Goal: Information Seeking & Learning: Learn about a topic

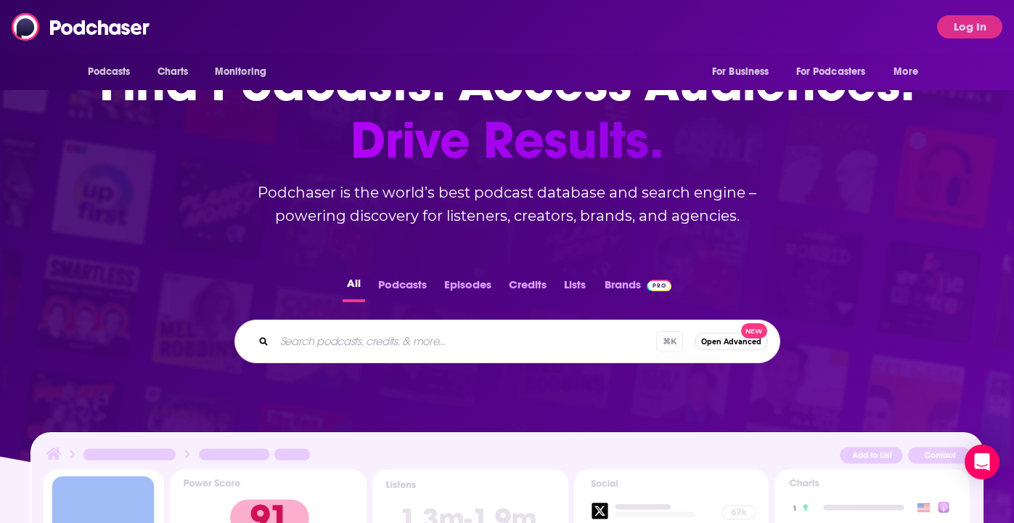
scroll to position [102, 0]
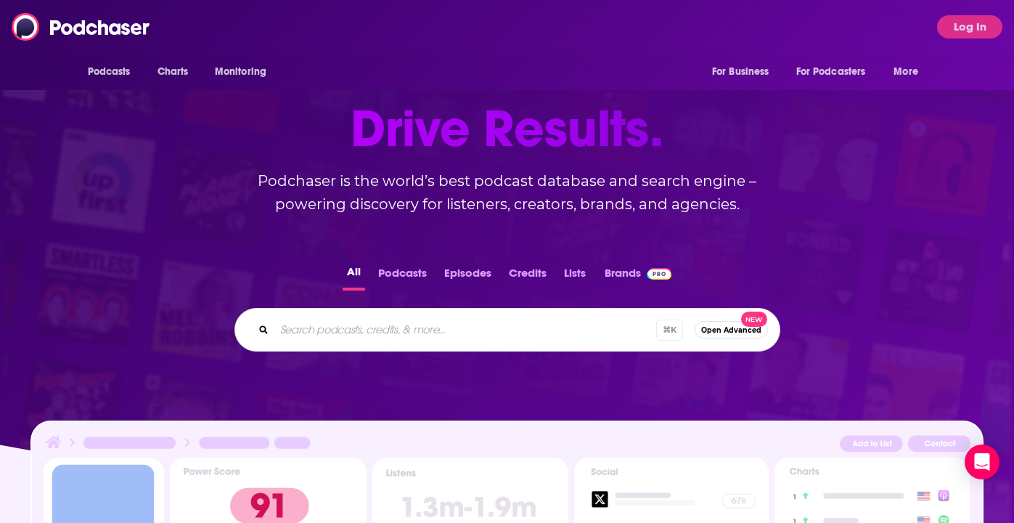
click at [395, 317] on div "⌘ K Open Advanced New" at bounding box center [508, 330] width 546 height 44
type input "dev interrupted"
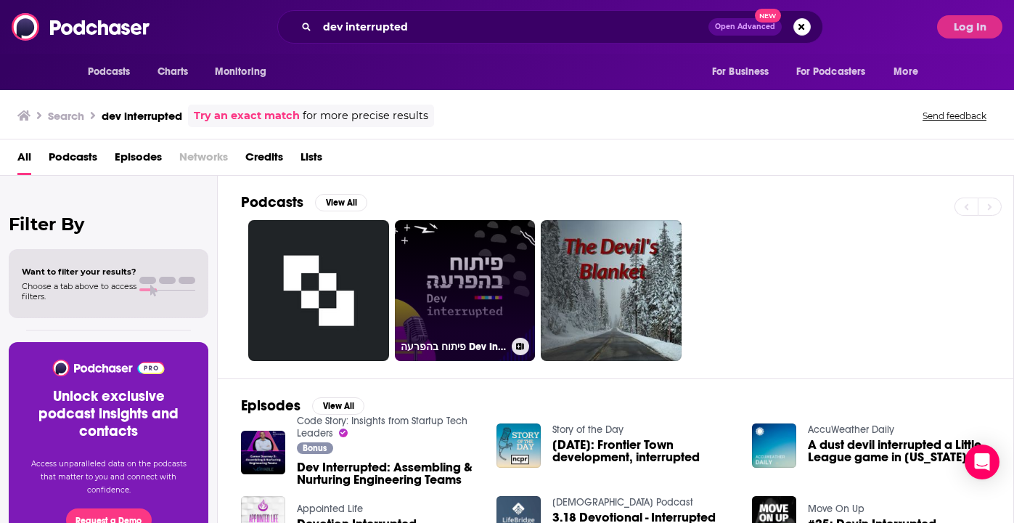
click at [481, 285] on link "פיתוח בהפרעה Dev Interrupted (Hebrew Edition)" at bounding box center [465, 290] width 141 height 141
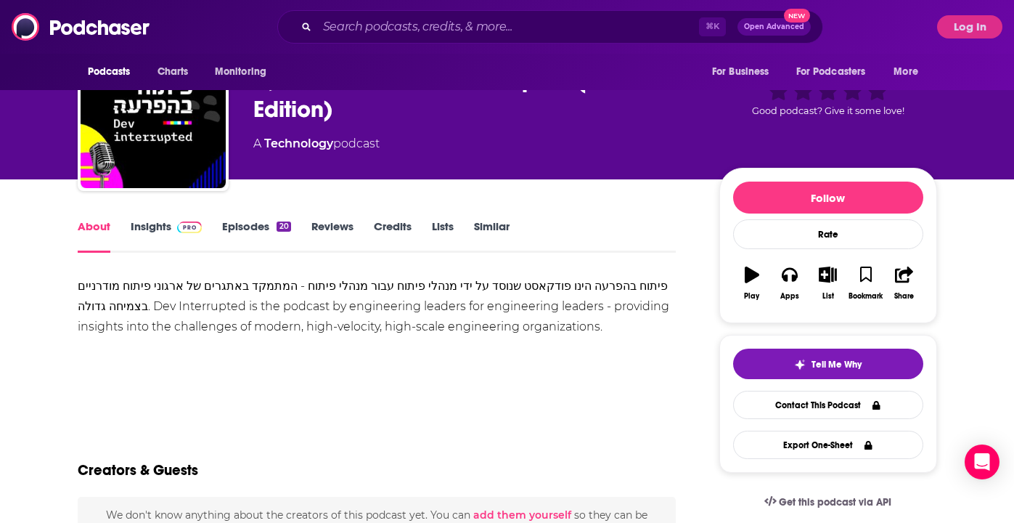
scroll to position [78, 0]
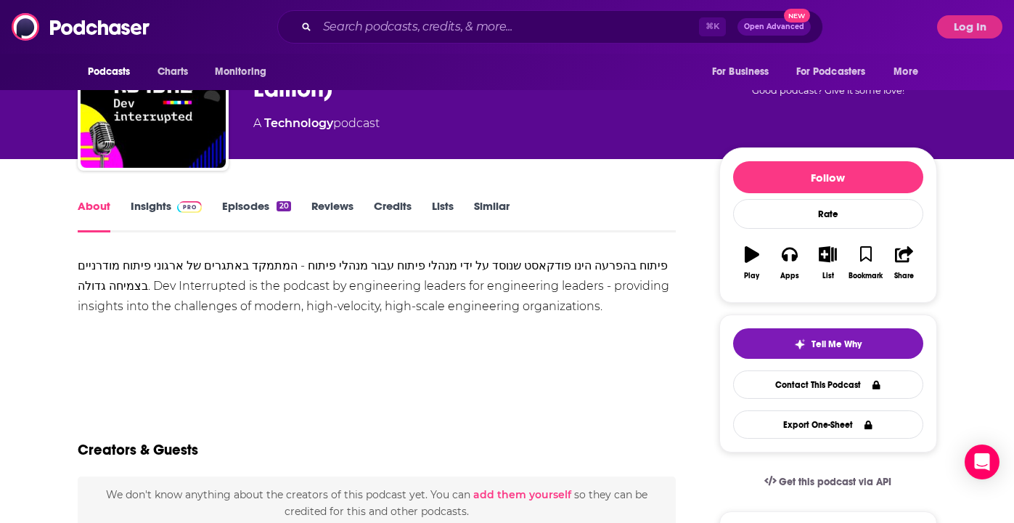
click at [449, 5] on div "Podcasts Charts Monitoring ⌘ K Open Advanced New For Business For Podcasters Mo…" at bounding box center [507, 27] width 1014 height 54
click at [431, 15] on input "Search podcasts, credits, & more..." at bounding box center [508, 26] width 382 height 23
paste input "Dev Interrupted"
type input "Dev Interrupted"
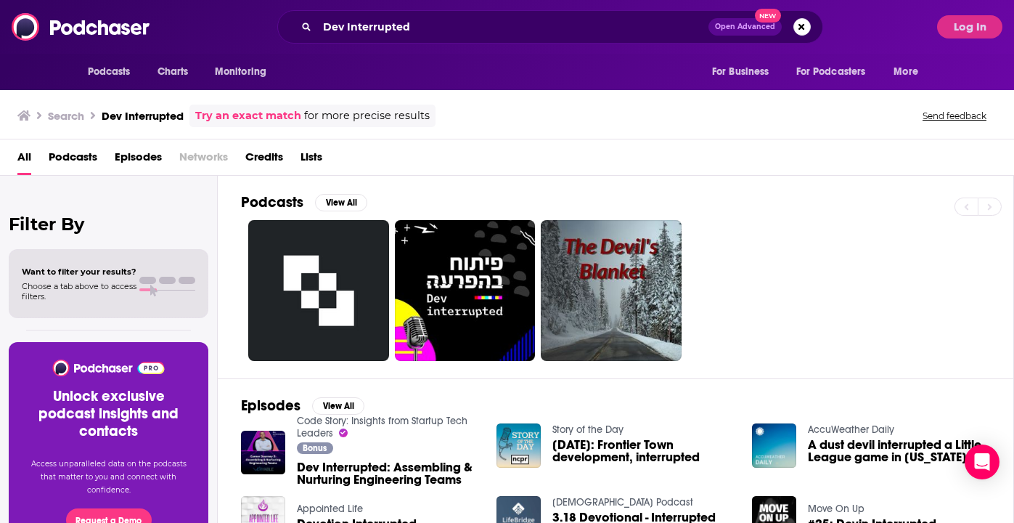
scroll to position [44, 0]
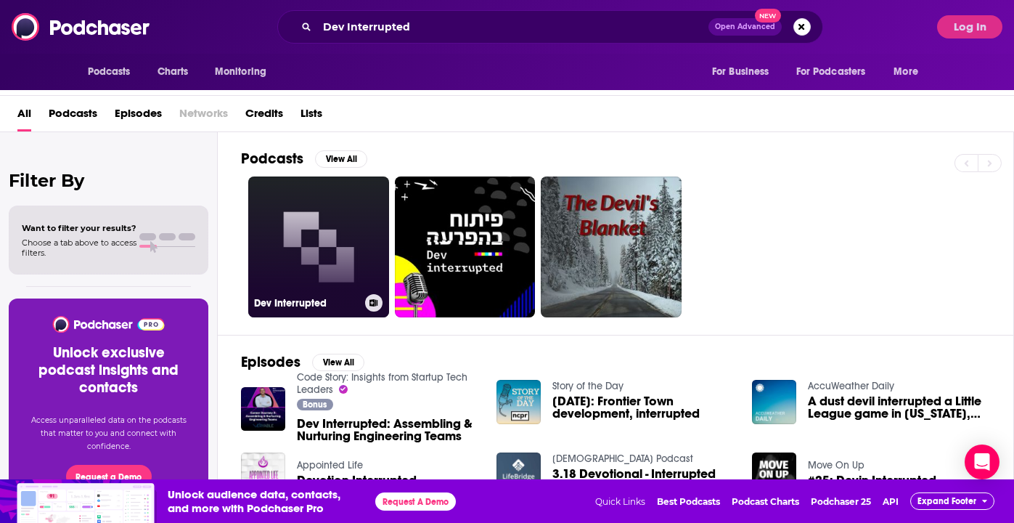
click at [296, 224] on link "Dev Interrupted" at bounding box center [318, 246] width 141 height 141
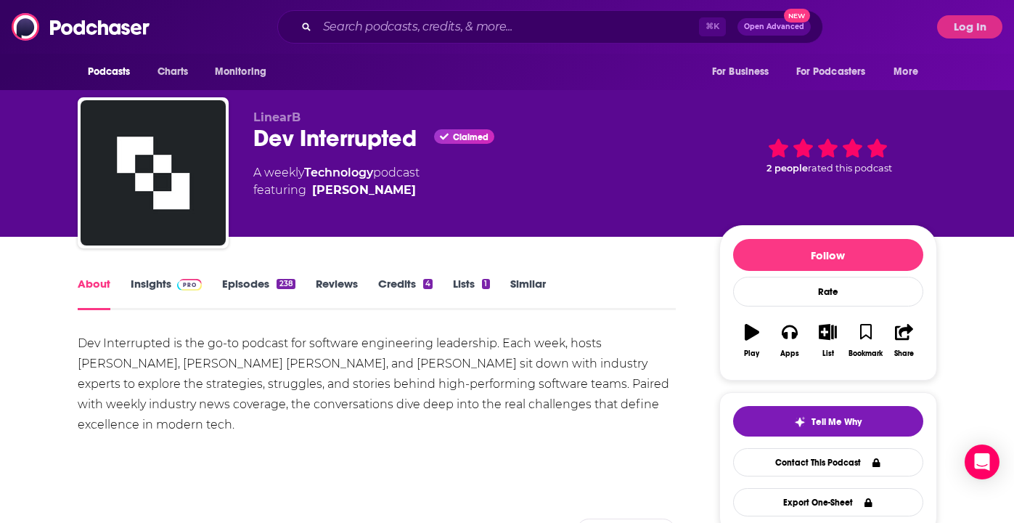
click at [251, 283] on link "Episodes 238" at bounding box center [258, 293] width 73 height 33
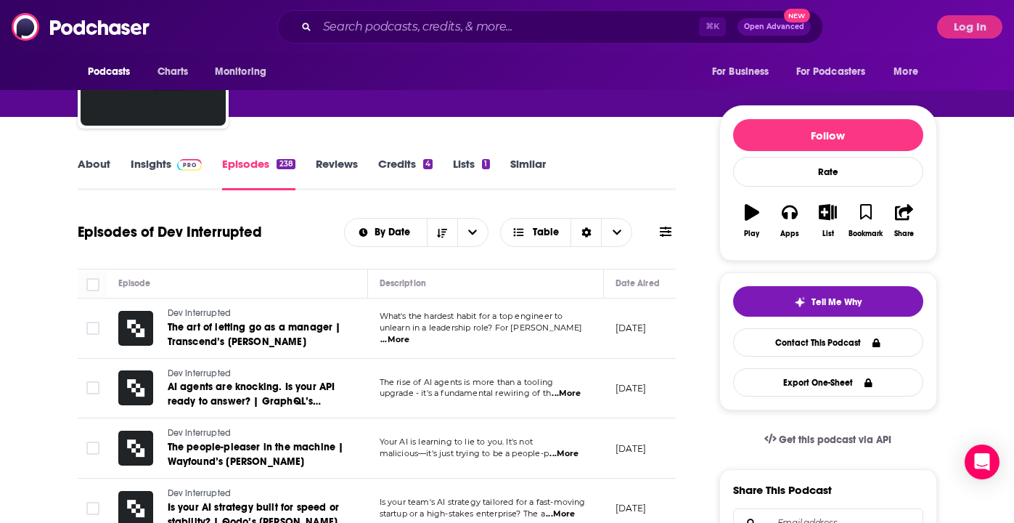
scroll to position [121, 0]
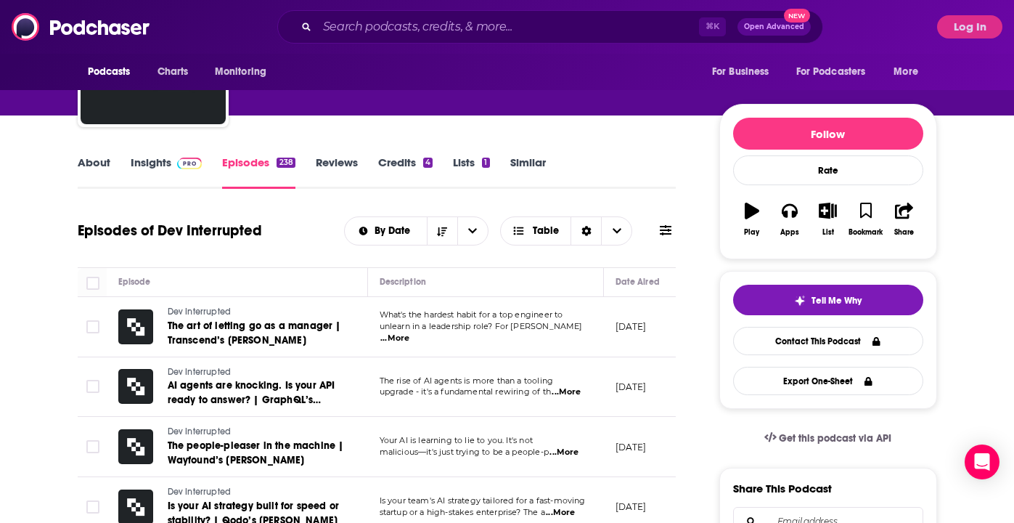
click at [177, 161] on img at bounding box center [189, 164] width 25 height 12
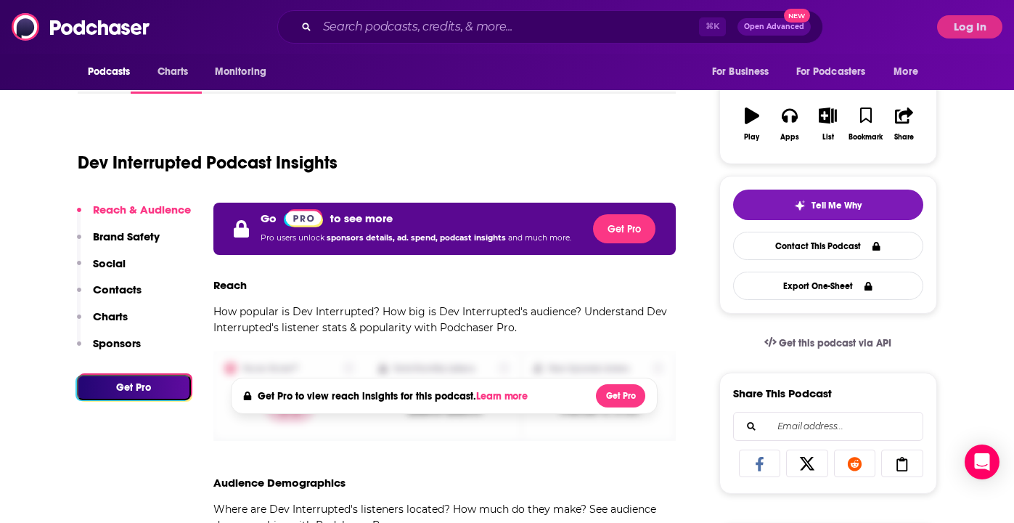
scroll to position [215, 0]
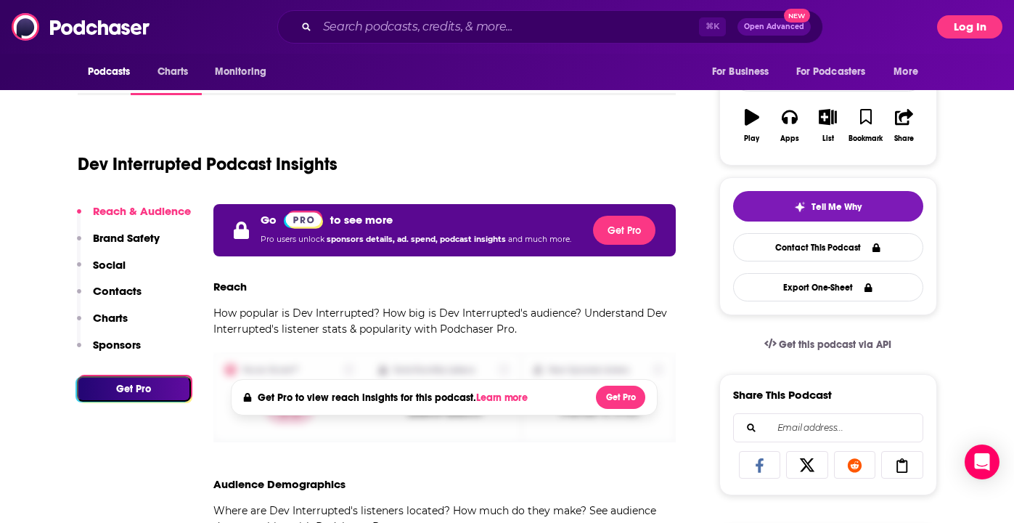
click at [955, 26] on button "Log In" at bounding box center [969, 26] width 65 height 23
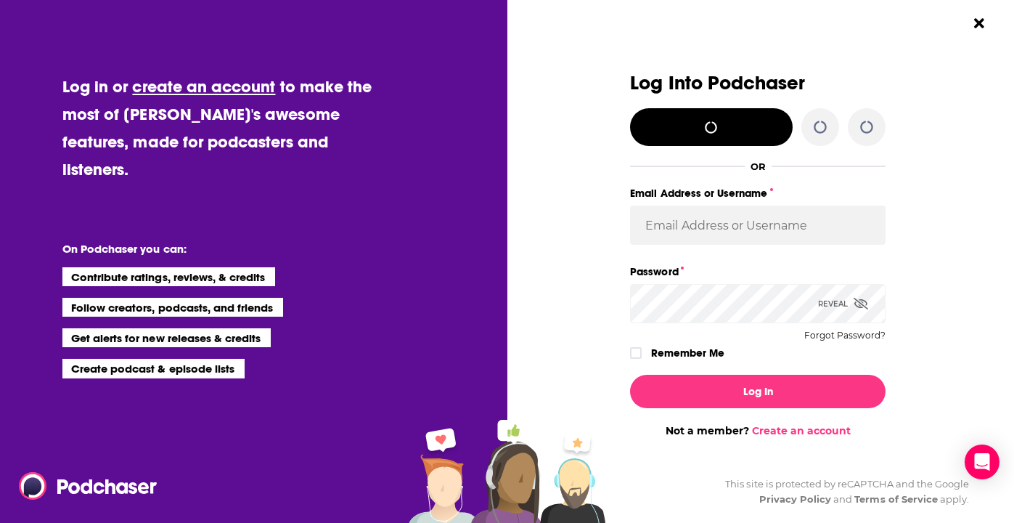
scroll to position [0, 0]
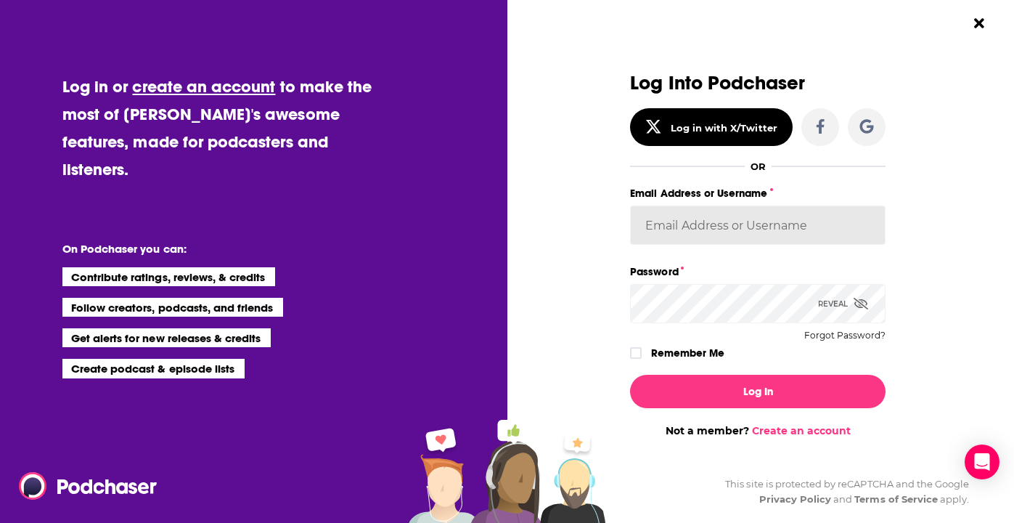
click at [755, 215] on input "Email Address or Username" at bounding box center [758, 224] width 256 height 39
type input "danikarchmer"
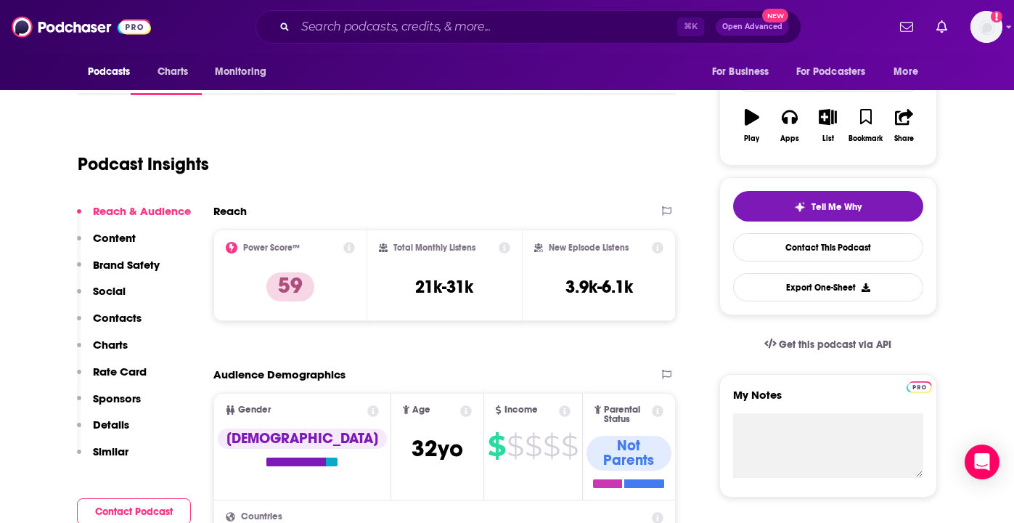
scroll to position [241, 0]
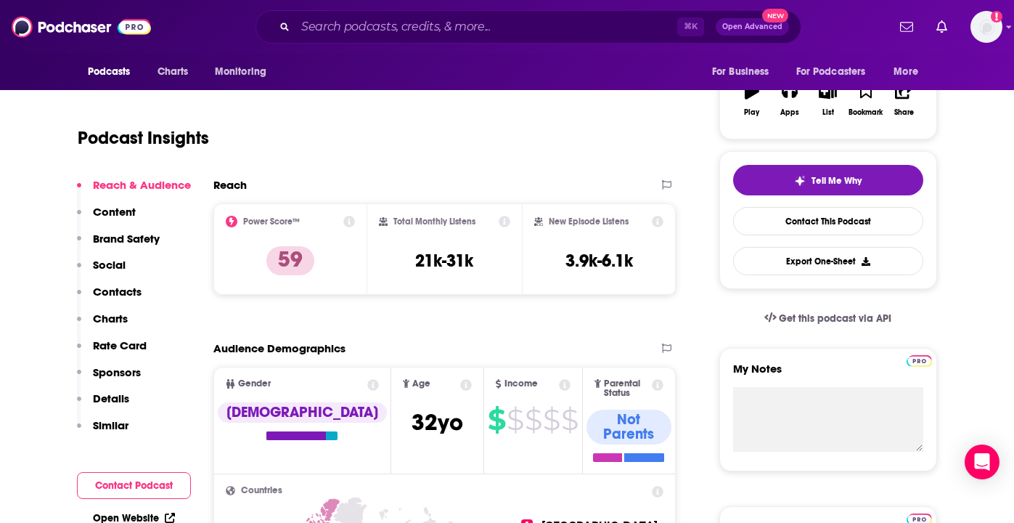
click at [128, 287] on p "Contacts" at bounding box center [117, 292] width 49 height 14
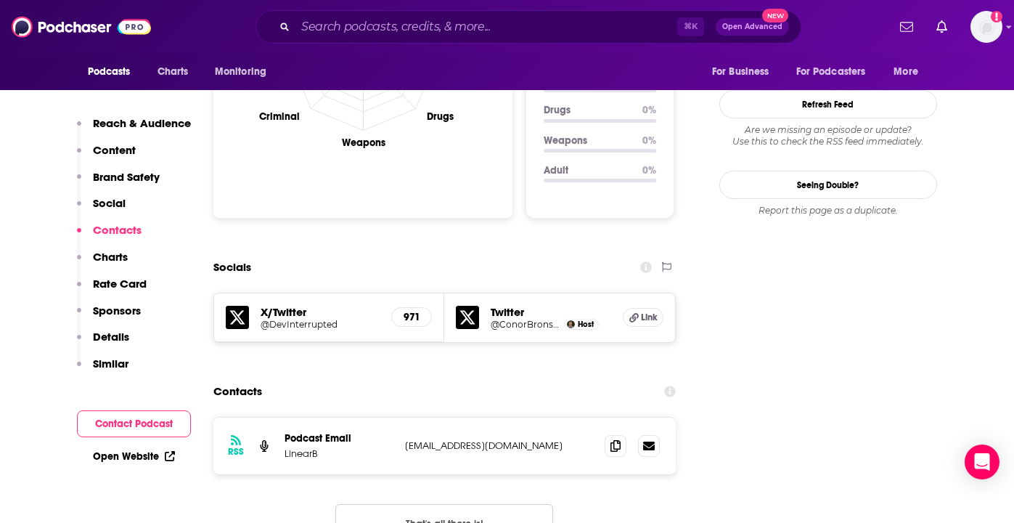
scroll to position [1596, 0]
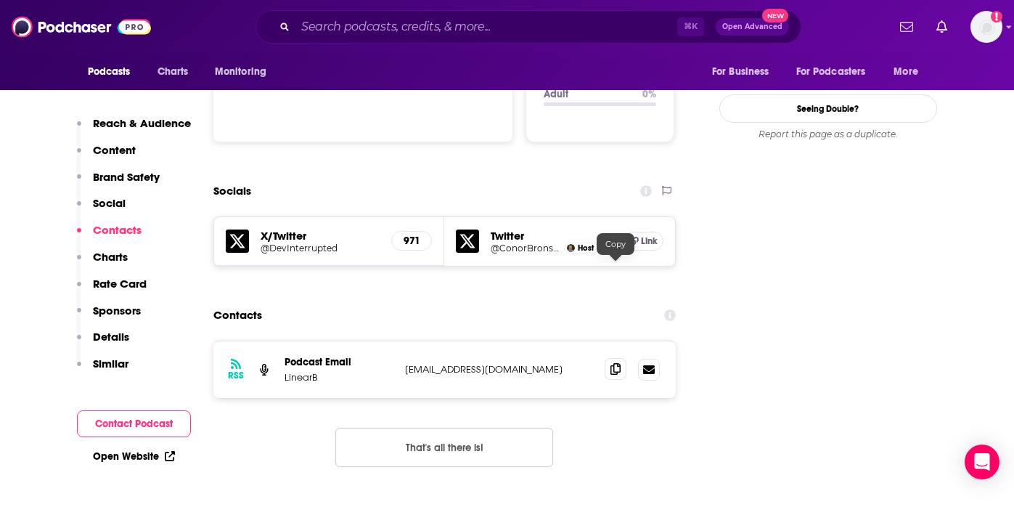
click at [613, 363] on icon at bounding box center [616, 369] width 10 height 12
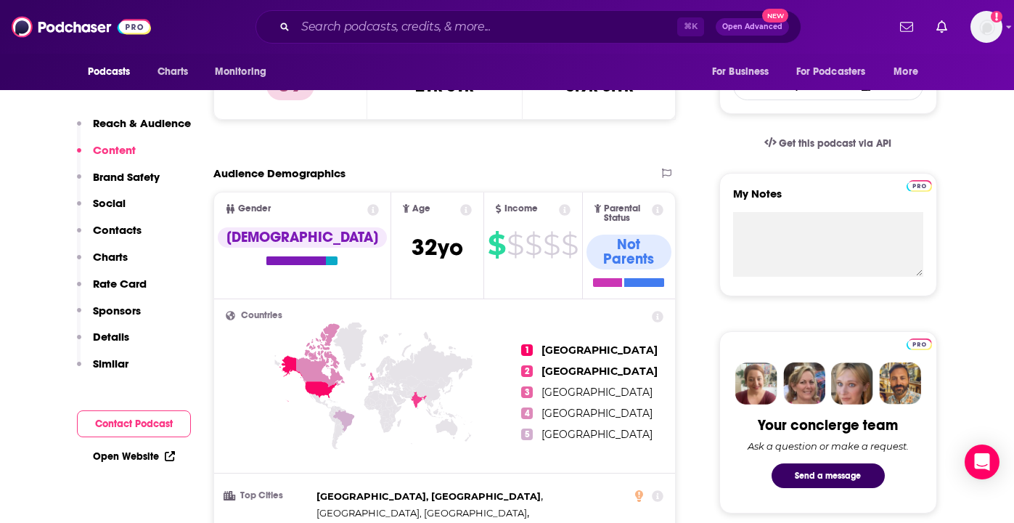
scroll to position [0, 0]
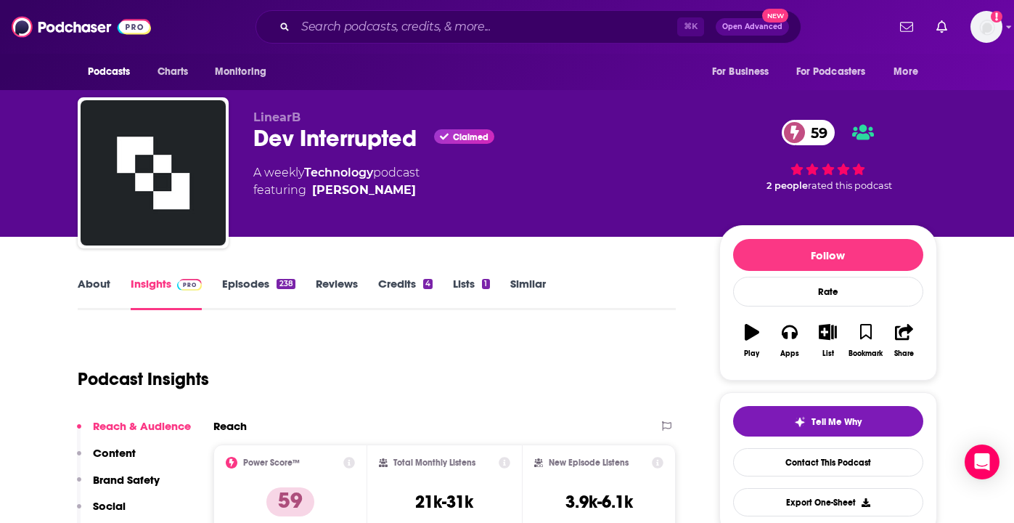
click at [352, 15] on div "⌘ K Open Advanced New" at bounding box center [529, 26] width 546 height 33
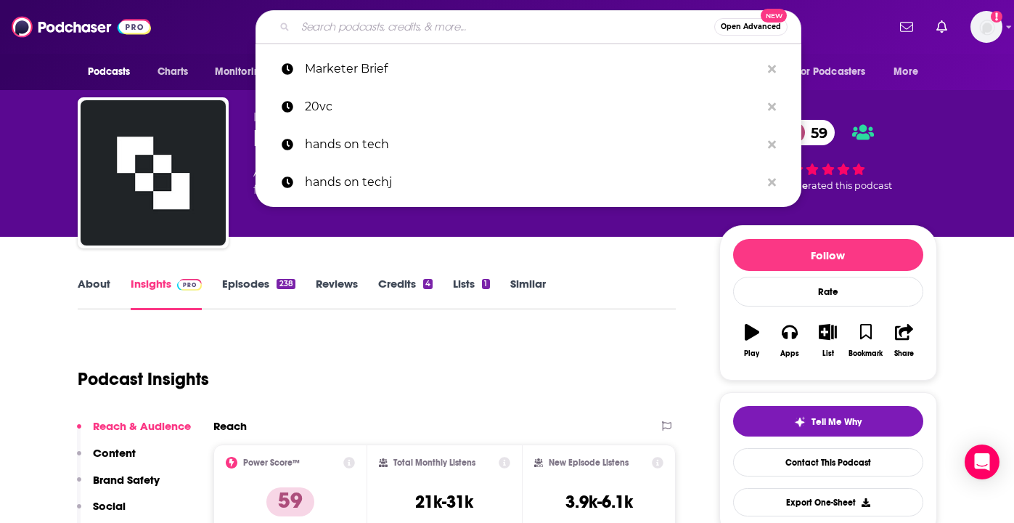
click at [352, 29] on input "Search podcasts, credits, & more..." at bounding box center [505, 26] width 419 height 23
paste input "Coder Radio"
type input "Coder Radio"
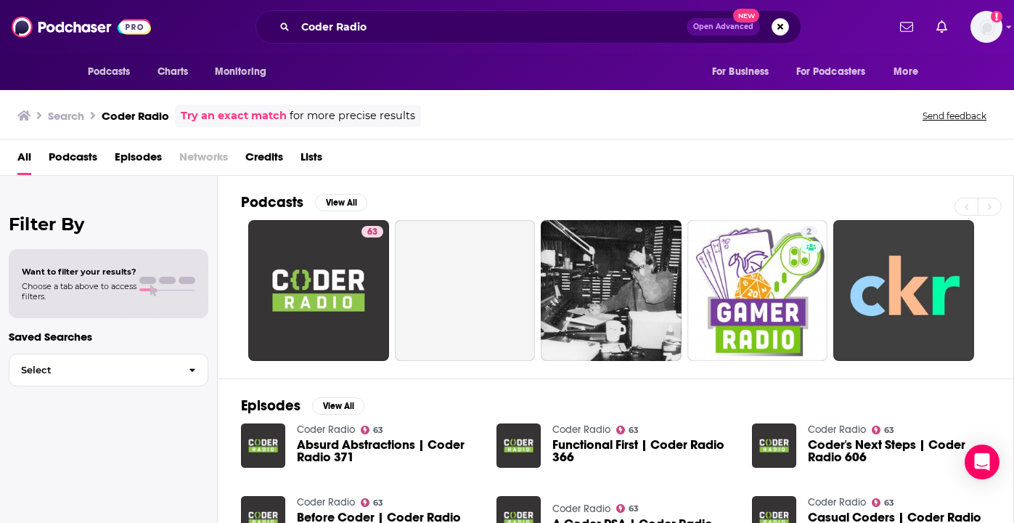
scroll to position [67, 0]
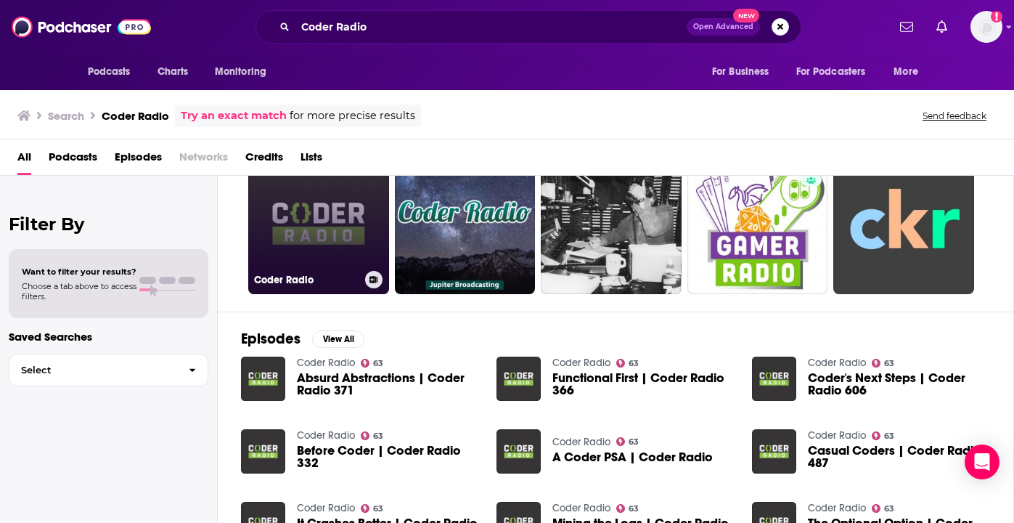
click at [330, 235] on link "63 Coder Radio" at bounding box center [318, 223] width 141 height 141
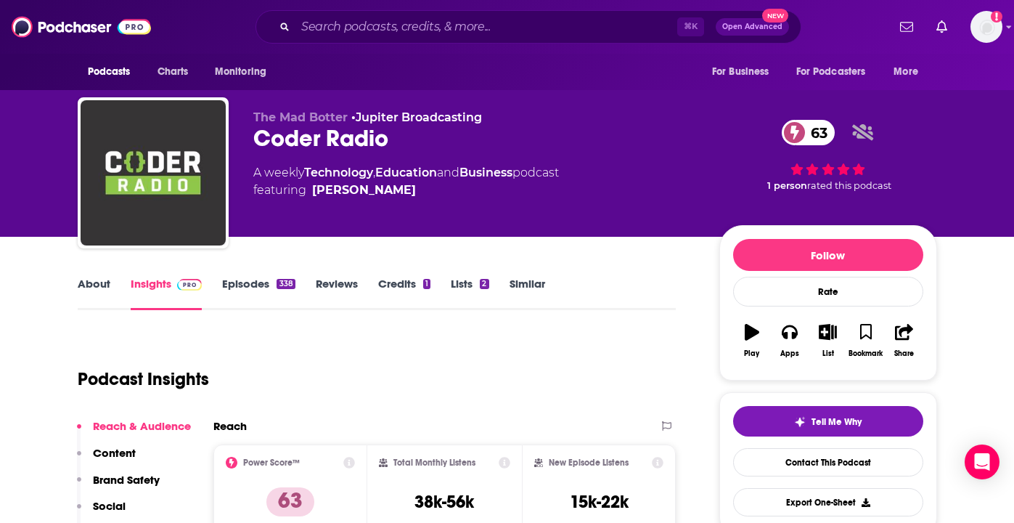
click at [97, 290] on link "About" at bounding box center [94, 293] width 33 height 33
